Goal: Check status: Check status

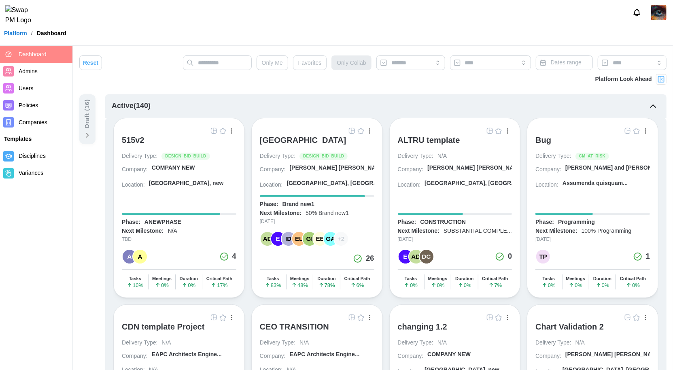
scroll to position [176, 0]
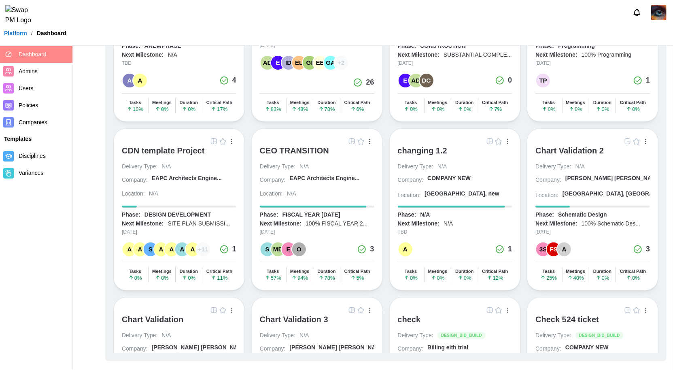
click at [201, 244] on div "+ 11" at bounding box center [203, 249] width 14 height 14
click at [300, 245] on div "O" at bounding box center [299, 249] width 14 height 14
click at [562, 246] on div "A" at bounding box center [564, 249] width 14 height 14
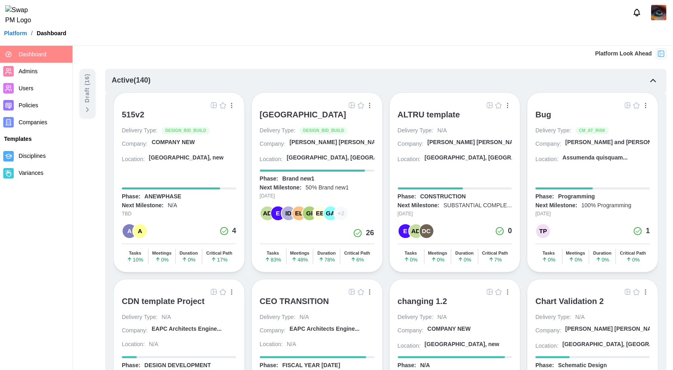
scroll to position [0, 0]
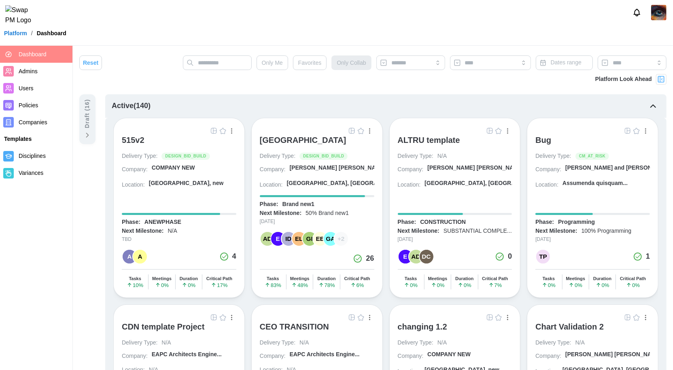
click at [653, 106] on icon "button" at bounding box center [653, 106] width 10 height 10
click at [653, 105] on icon "button" at bounding box center [653, 106] width 5 height 2
click at [655, 104] on icon "button" at bounding box center [653, 106] width 10 height 10
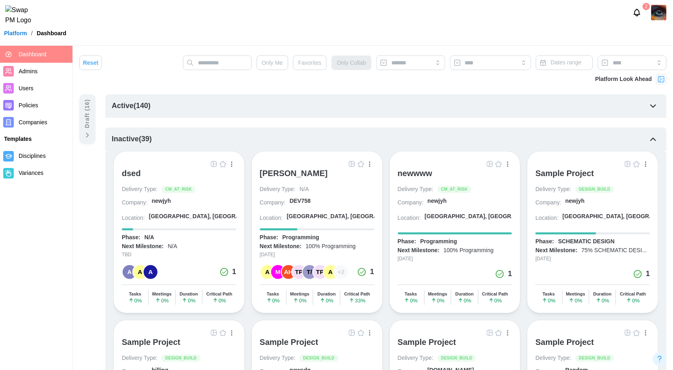
click at [652, 137] on icon "button" at bounding box center [653, 139] width 10 height 10
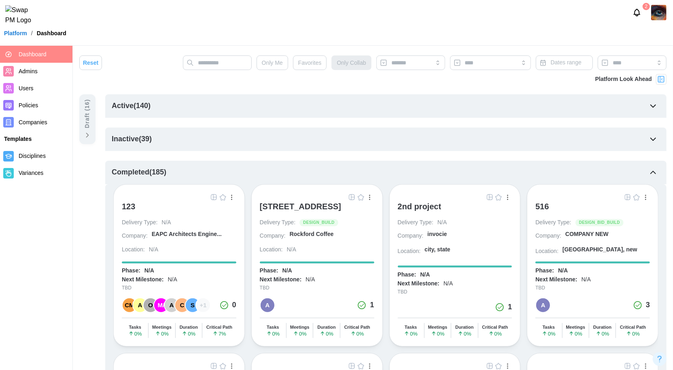
click at [656, 171] on icon "button" at bounding box center [653, 173] width 10 height 10
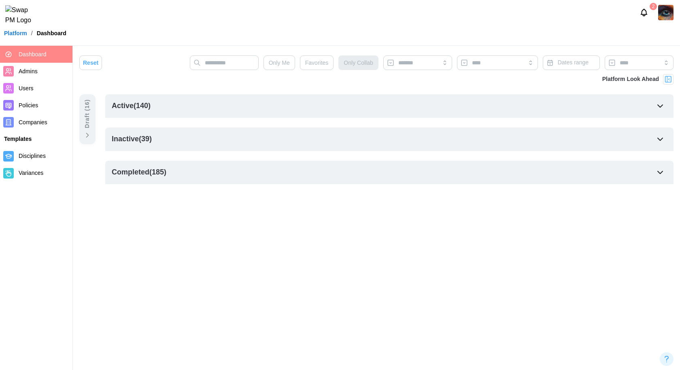
click at [307, 170] on div "Completed ( 185 )" at bounding box center [389, 172] width 568 height 23
